Goal: Task Accomplishment & Management: Manage account settings

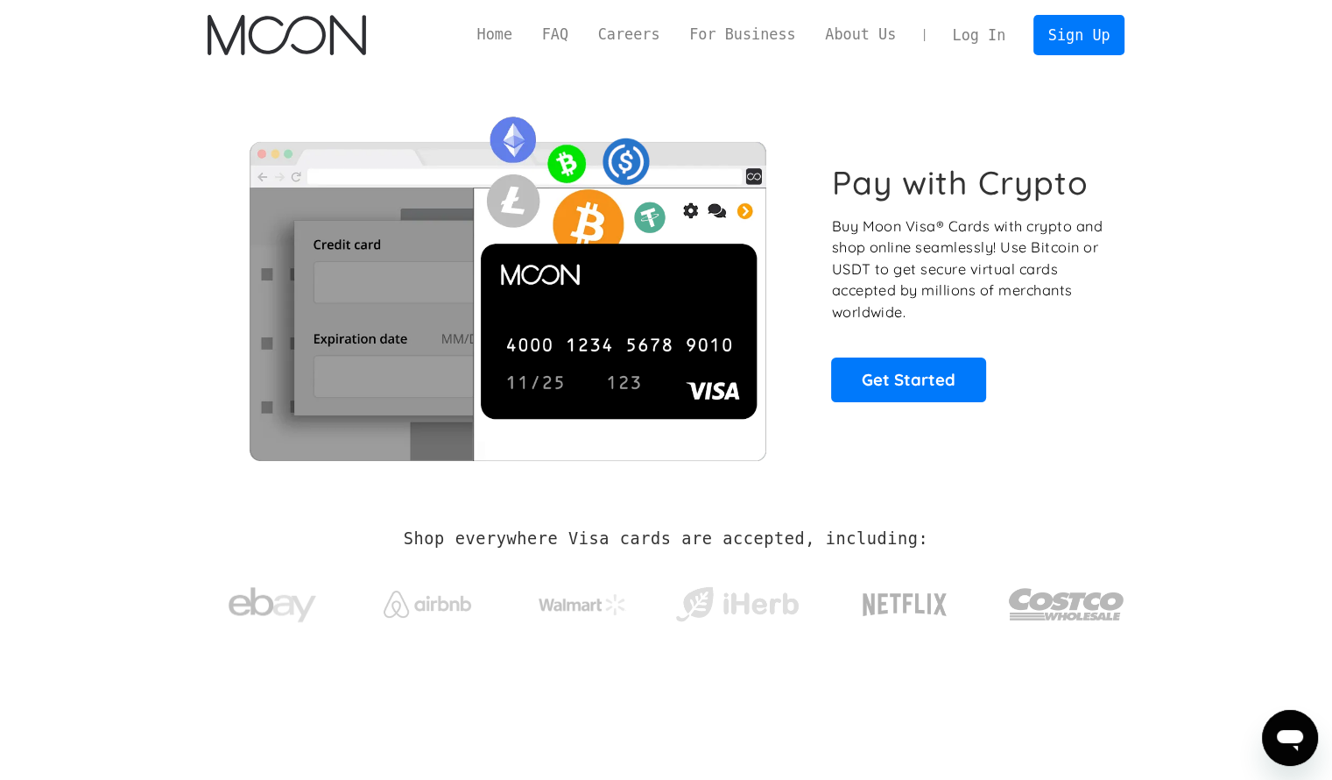
click at [972, 35] on link "Log In" at bounding box center [979, 35] width 82 height 39
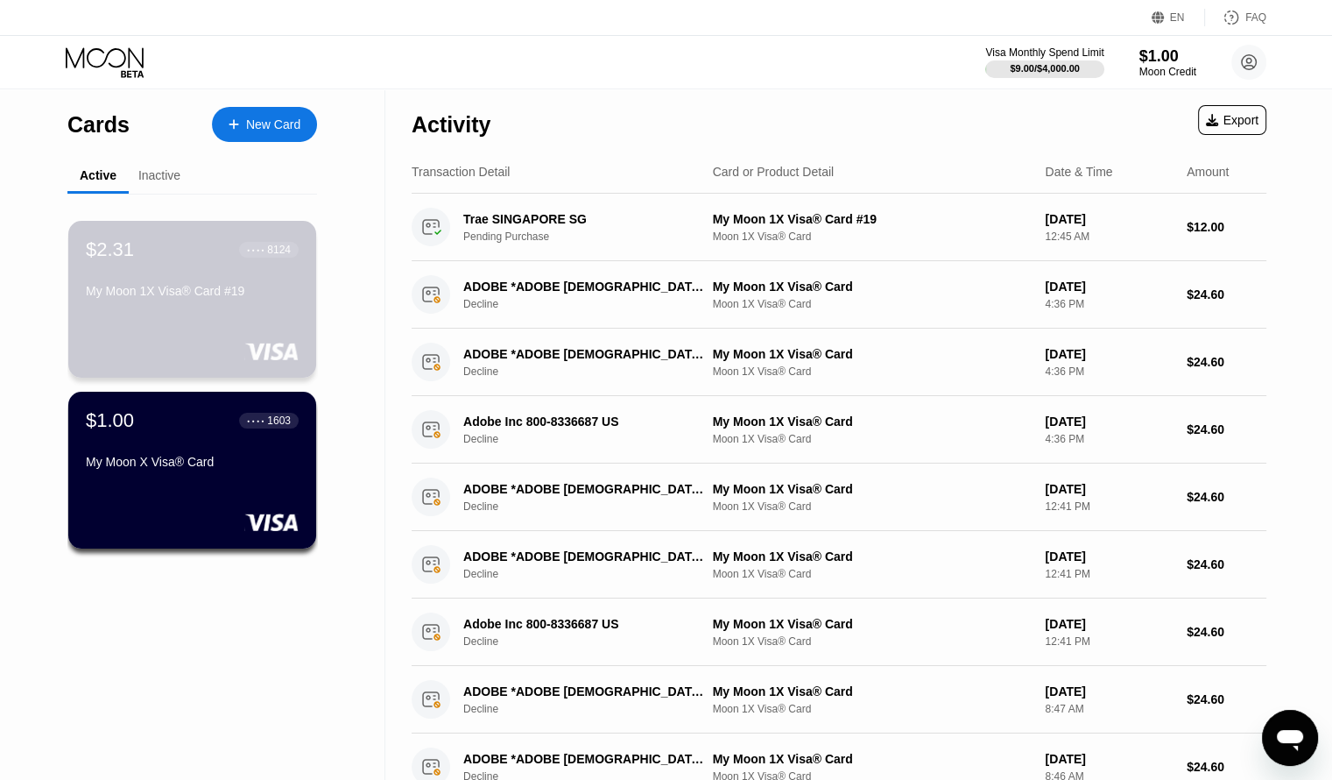
click at [174, 283] on div "$2.31 ● ● ● ● 8124 My Moon 1X Visa® Card #19" at bounding box center [192, 271] width 213 height 67
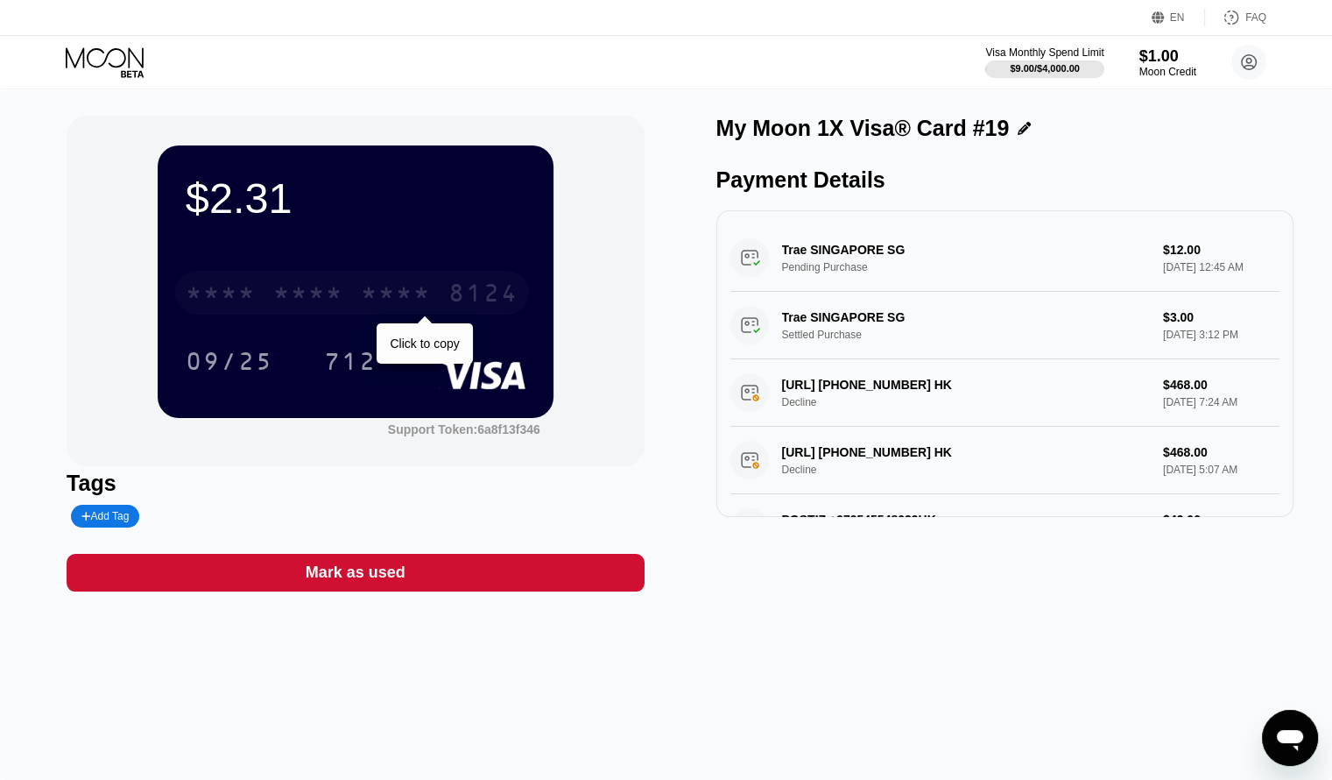
click at [343, 287] on div "* * * * * * * * * * * * 8124" at bounding box center [352, 293] width 354 height 44
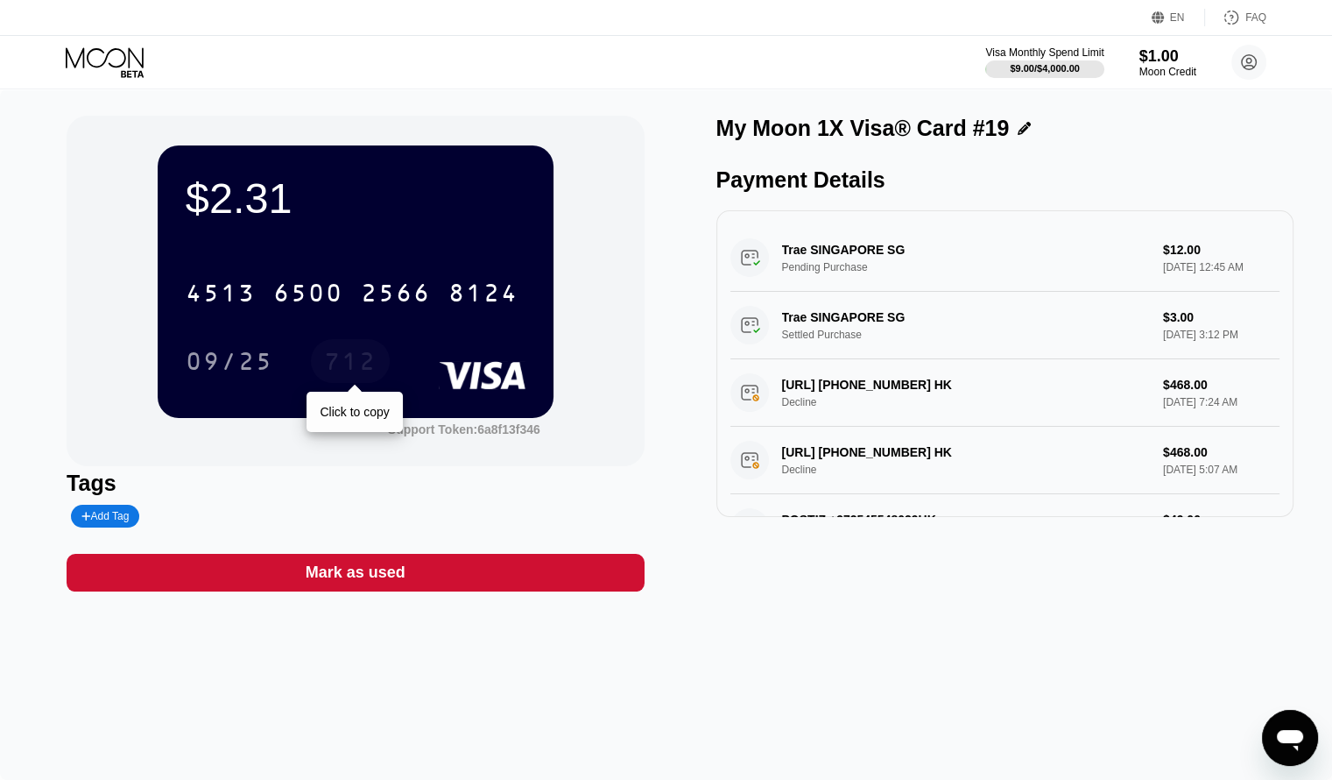
click at [342, 359] on div "712" at bounding box center [350, 364] width 53 height 28
